Goal: Check status: Check status

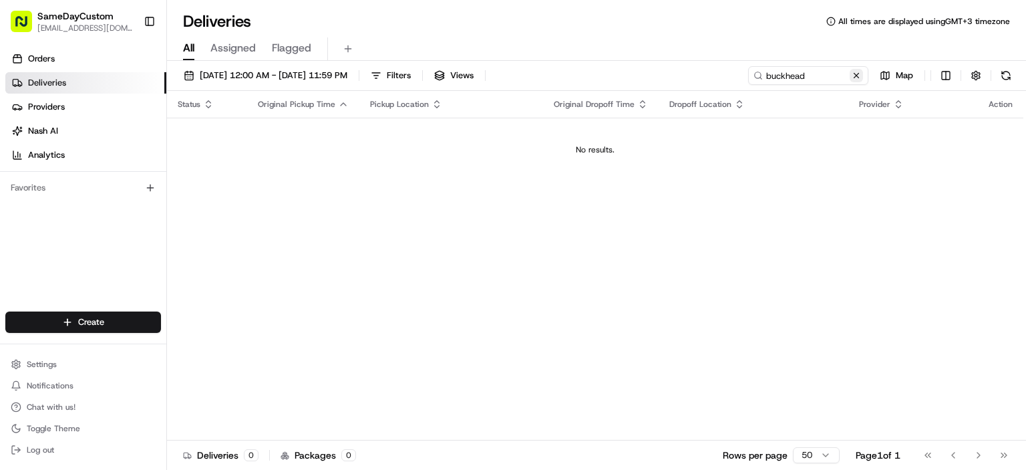
click at [857, 77] on button at bounding box center [856, 75] width 13 height 13
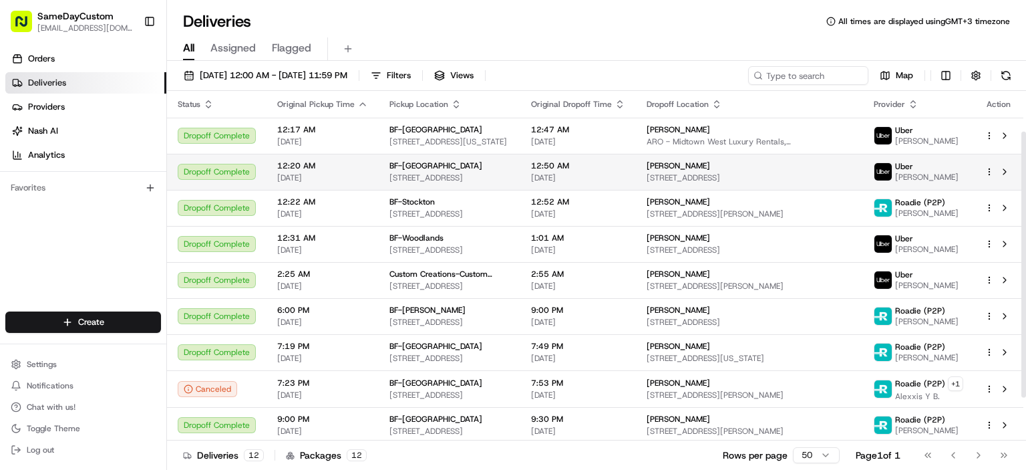
scroll to position [110, 0]
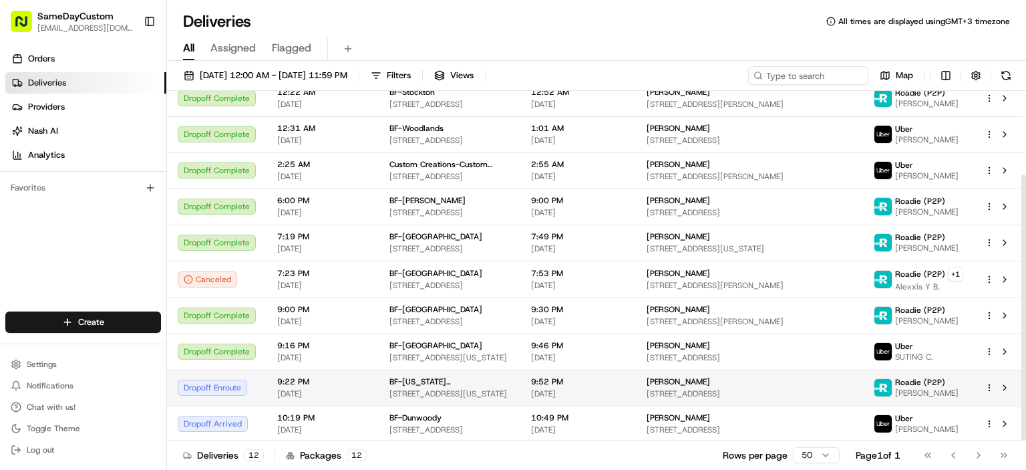
click at [596, 381] on span "9:52 PM" at bounding box center [578, 381] width 94 height 11
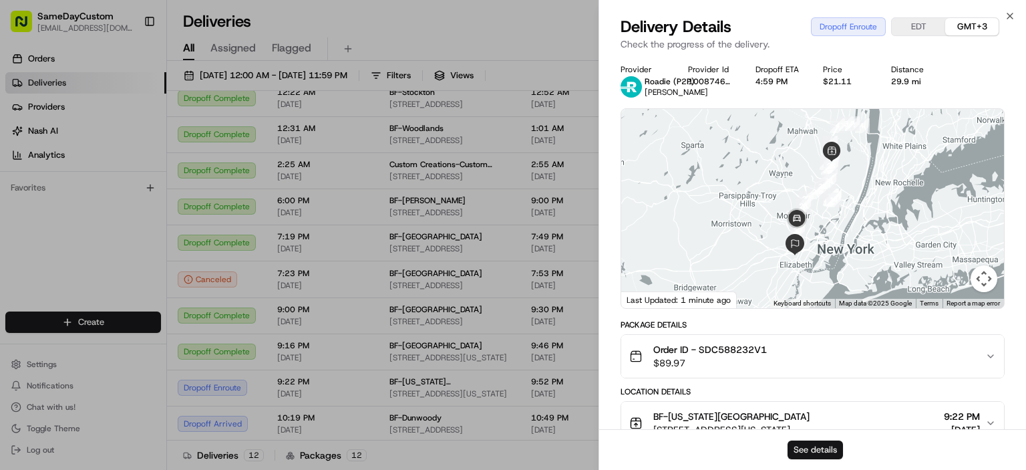
click at [820, 440] on button "See details" at bounding box center [815, 449] width 55 height 19
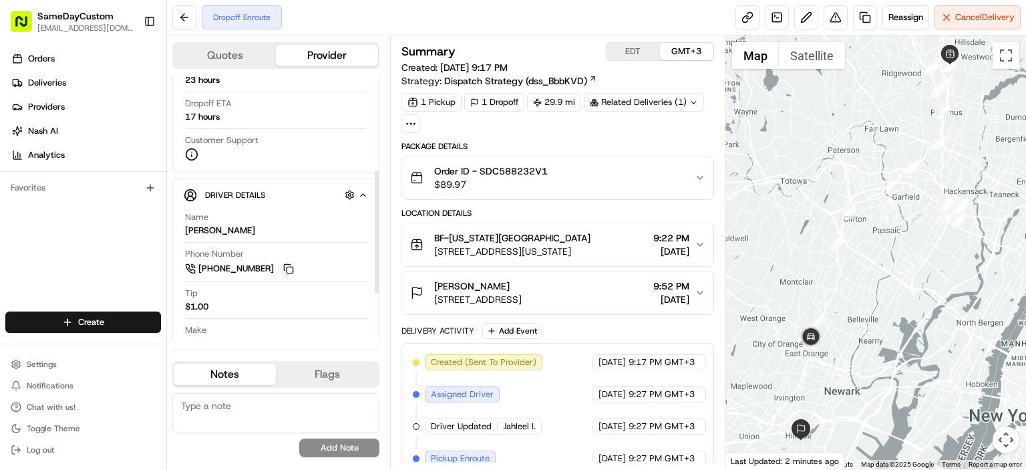
scroll to position [200, 0]
click at [753, 21] on link at bounding box center [747, 17] width 24 height 24
